Goal: Task Accomplishment & Management: Manage account settings

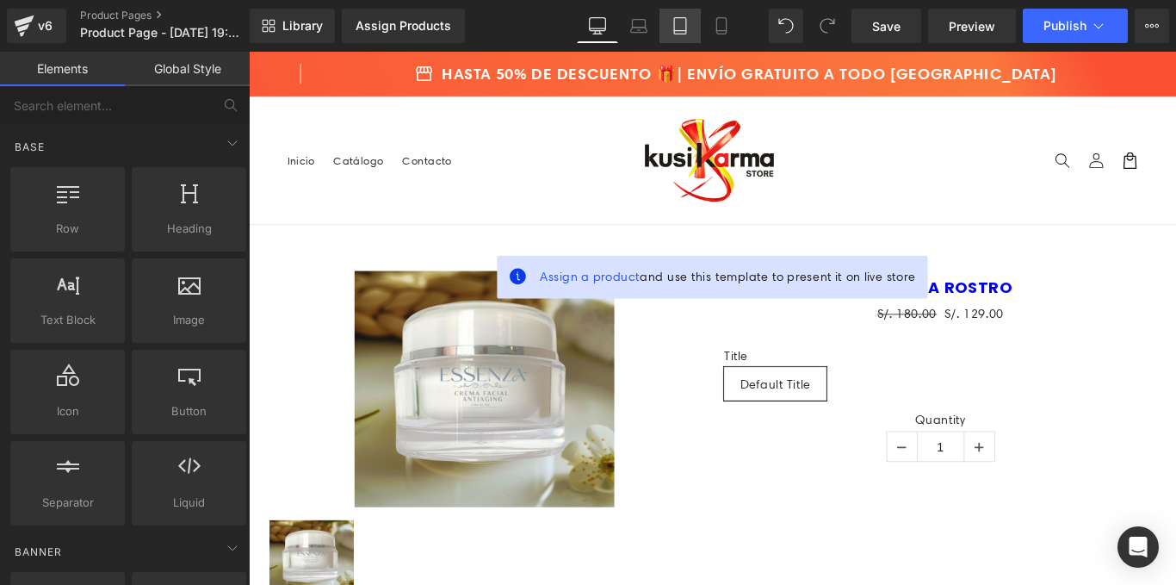
click at [685, 31] on icon at bounding box center [680, 31] width 12 height 0
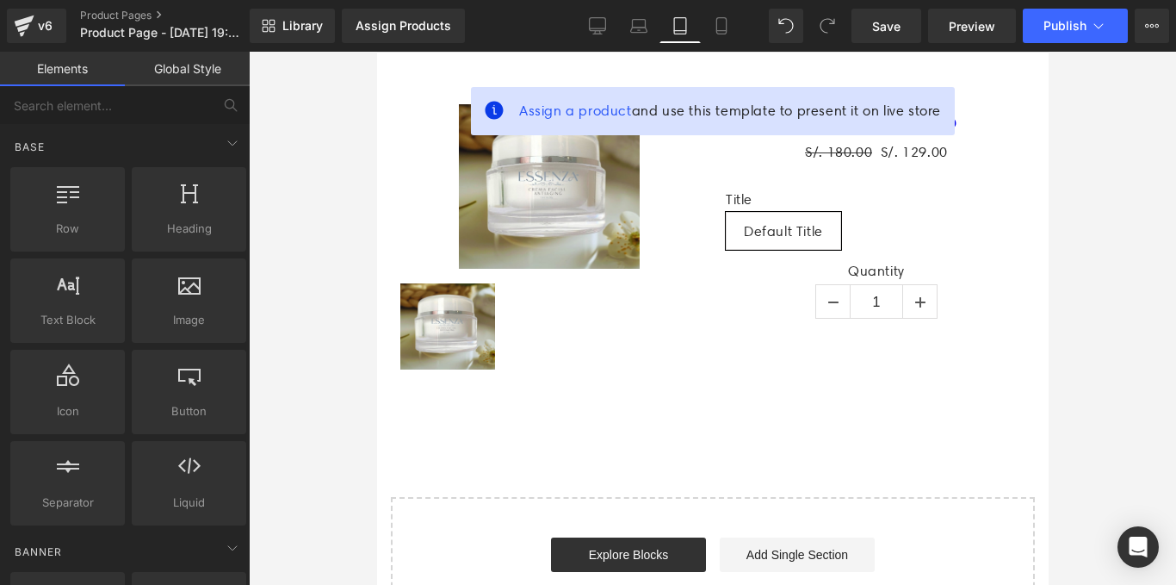
scroll to position [189, 0]
click at [47, 26] on div "v6" at bounding box center [45, 26] width 22 height 22
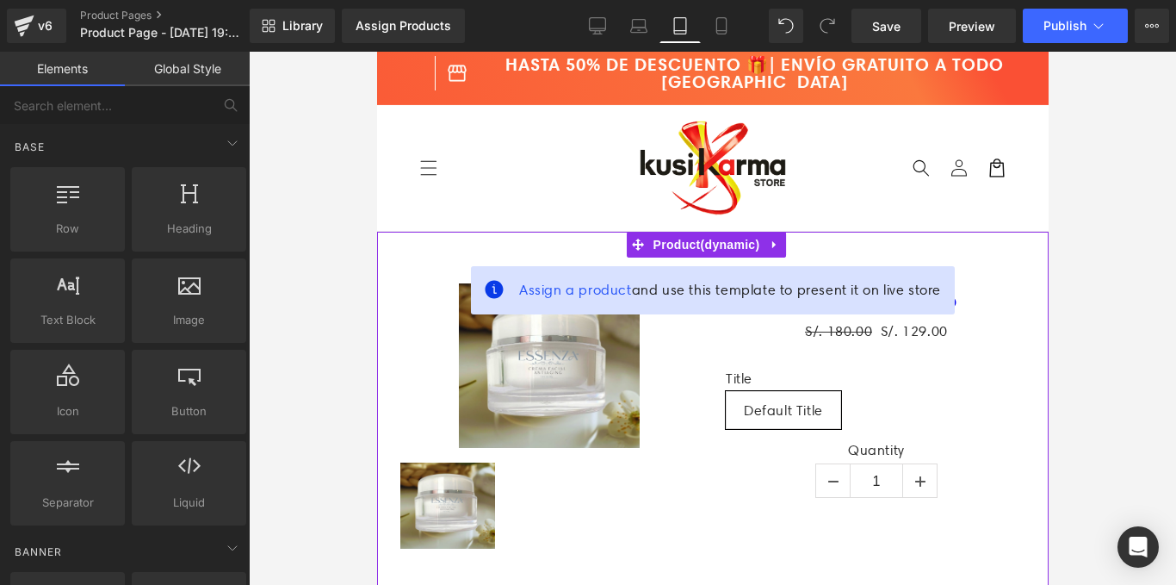
scroll to position [0, 0]
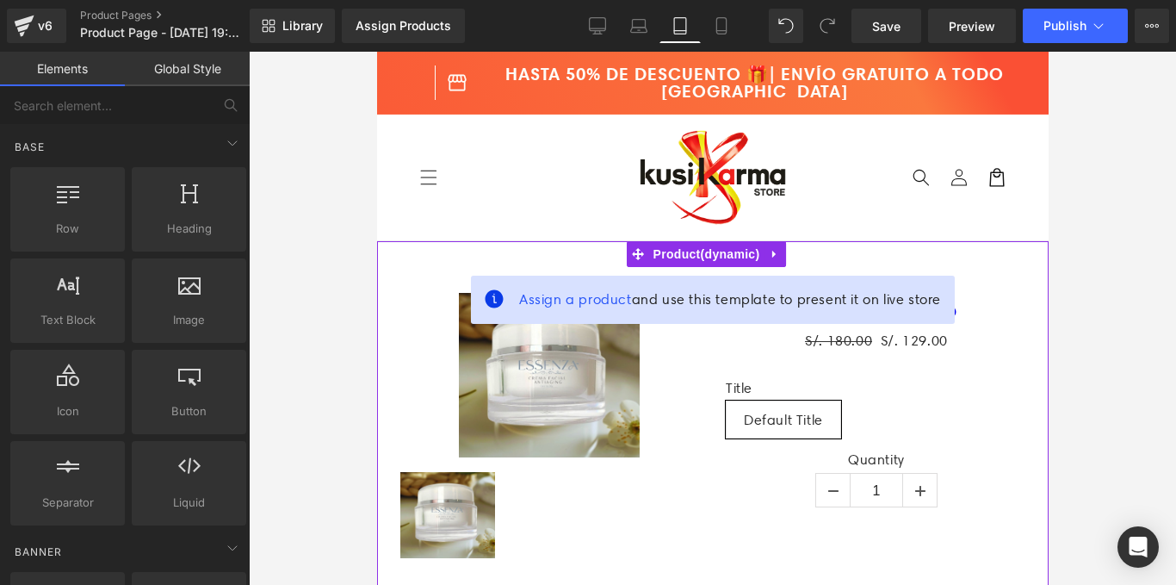
click at [1012, 272] on div "Sale Off (P) Image (P) Image List ESSENZA ROSTRO (P) Title S/. 180.00 S/. 129.0…" at bounding box center [712, 420] width 654 height 307
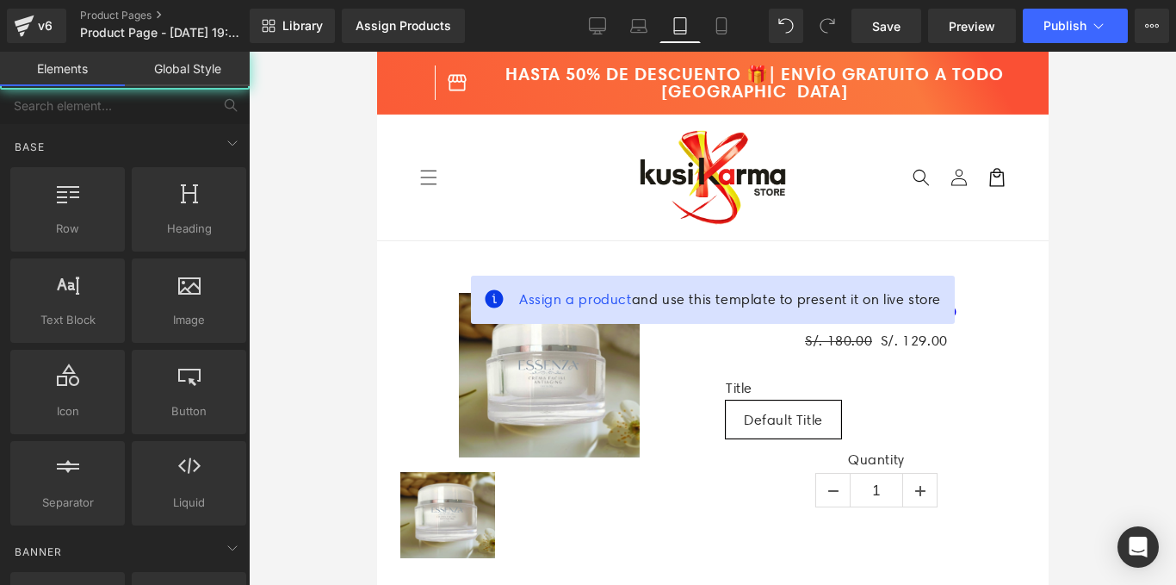
click at [1019, 98] on div "storefront HASTA 50% DE DESCUENTO 🎁| ENVÍO GRATUITO A TODO [GEOGRAPHIC_DATA] st…" at bounding box center [712, 82] width 672 height 34
click at [1166, 18] on button "View Live Page View with current Template Save Template to Library Schedule Pub…" at bounding box center [1152, 26] width 34 height 34
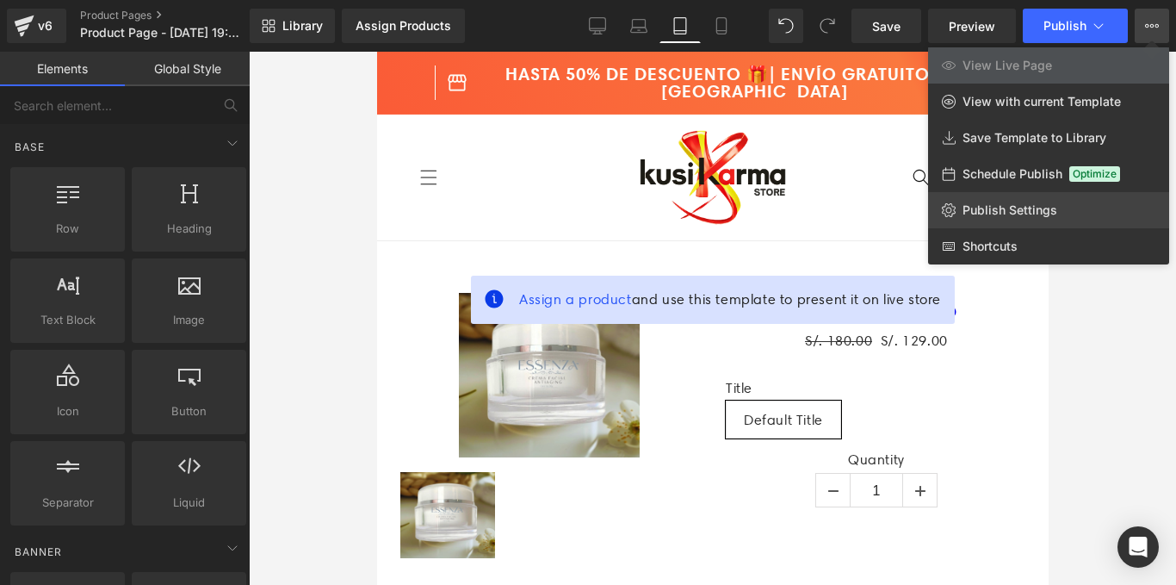
click at [1002, 213] on span "Publish Settings" at bounding box center [1010, 209] width 95 height 15
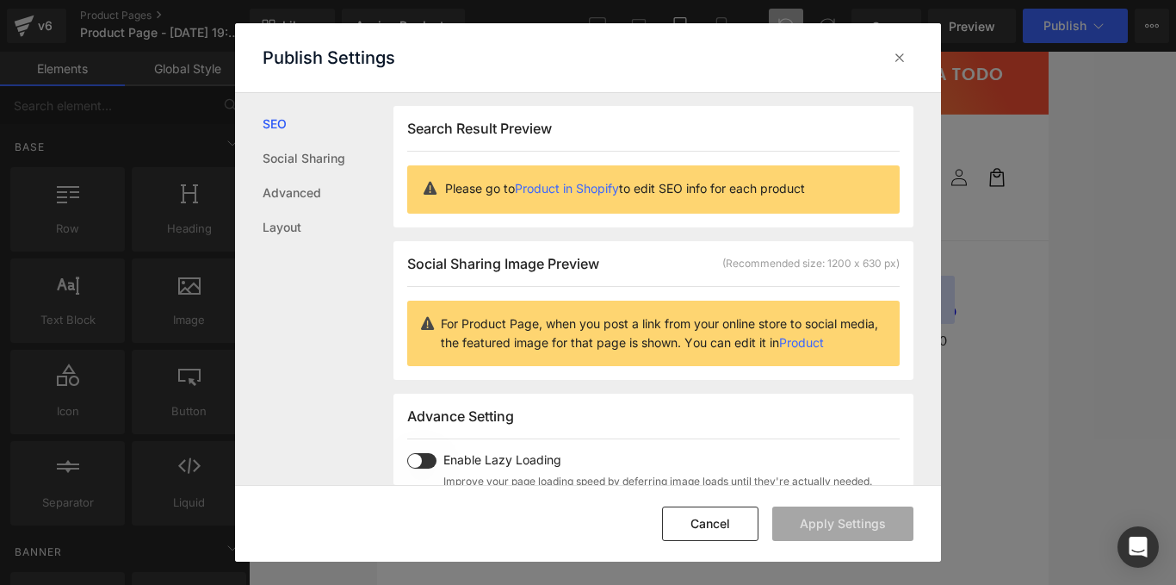
scroll to position [87, 0]
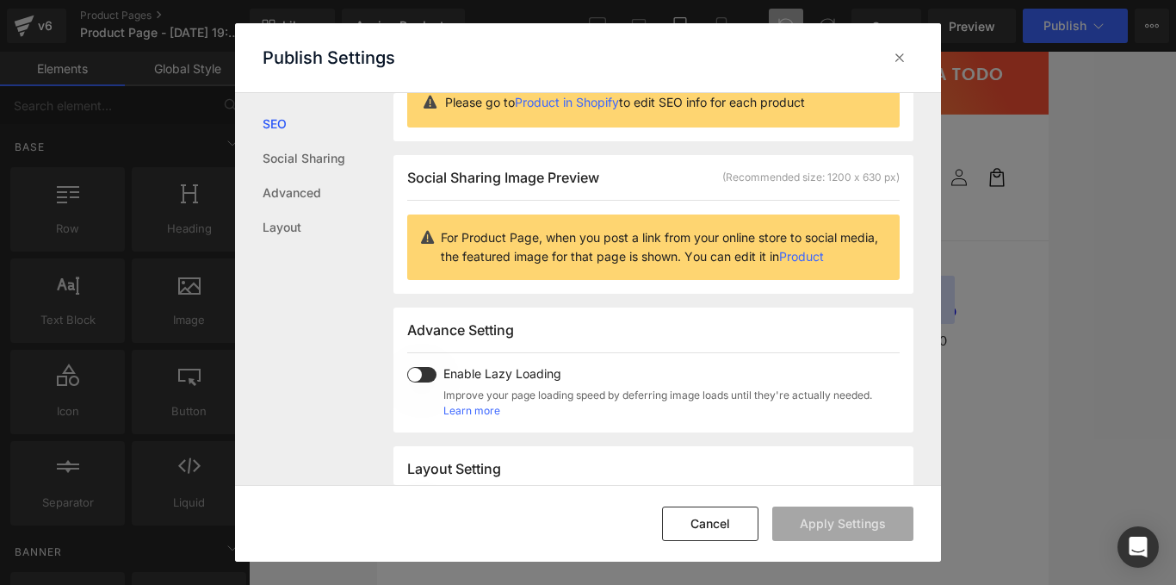
click at [431, 379] on span at bounding box center [421, 374] width 29 height 15
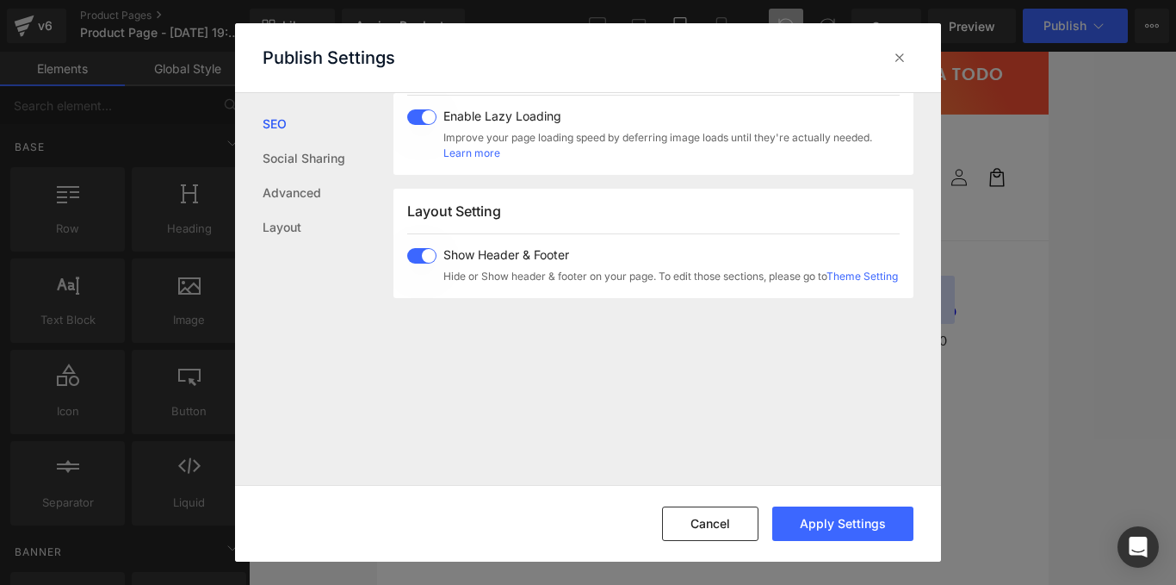
scroll to position [426, 0]
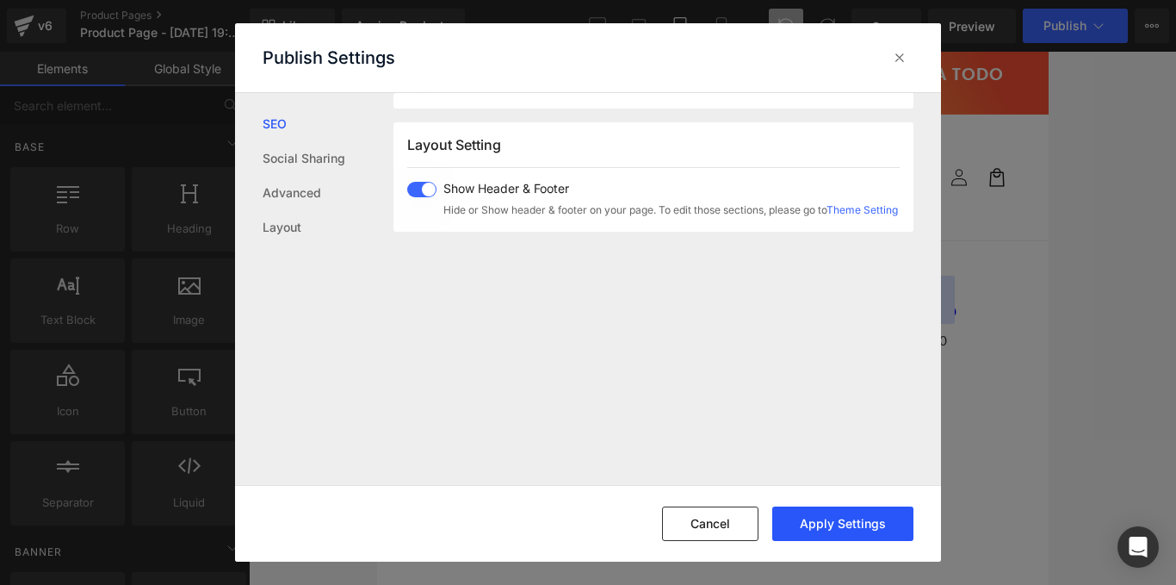
click at [865, 515] on button "Apply Settings" at bounding box center [842, 523] width 141 height 34
click at [898, 59] on icon at bounding box center [899, 57] width 17 height 17
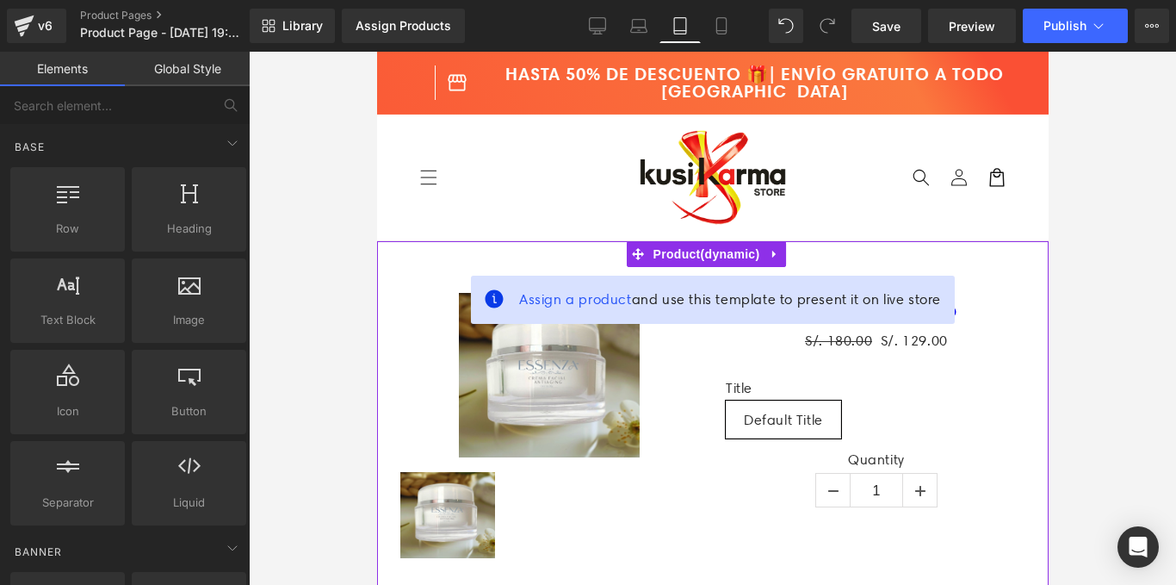
click at [944, 254] on div "Assign a product and use this template to present it on live store Sale Off (P)…" at bounding box center [712, 420] width 672 height 358
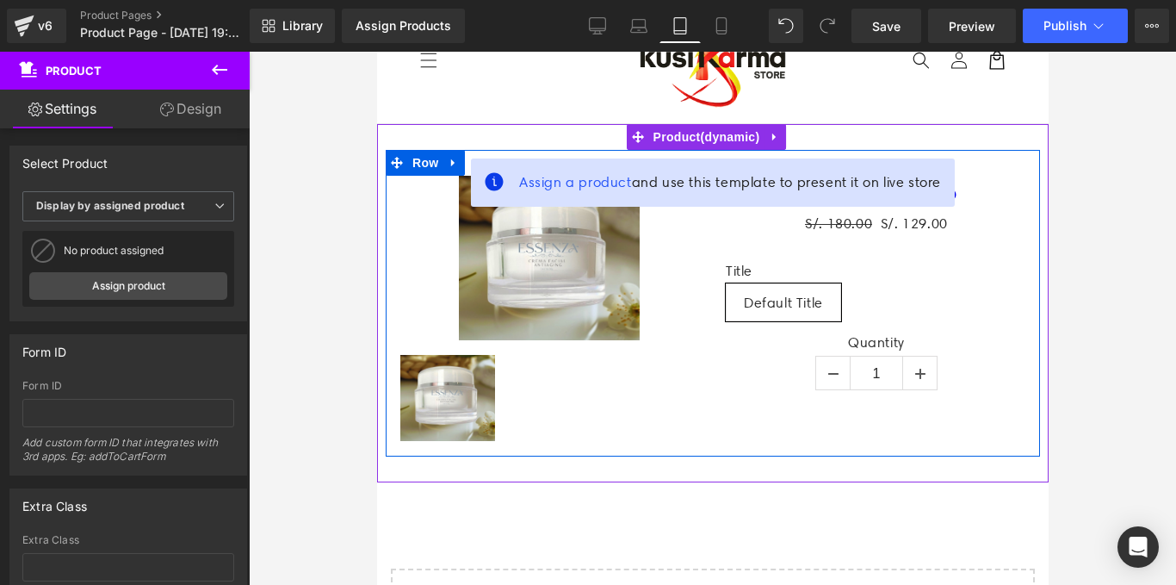
scroll to position [86, 0]
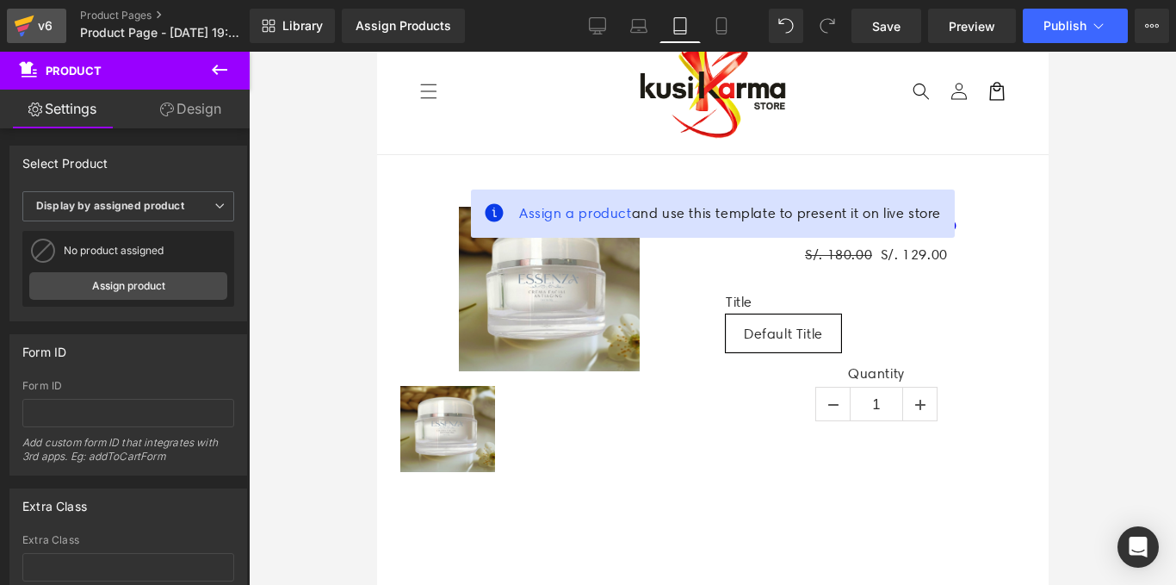
click at [32, 27] on icon at bounding box center [24, 25] width 21 height 43
